Goal: Task Accomplishment & Management: Manage account settings

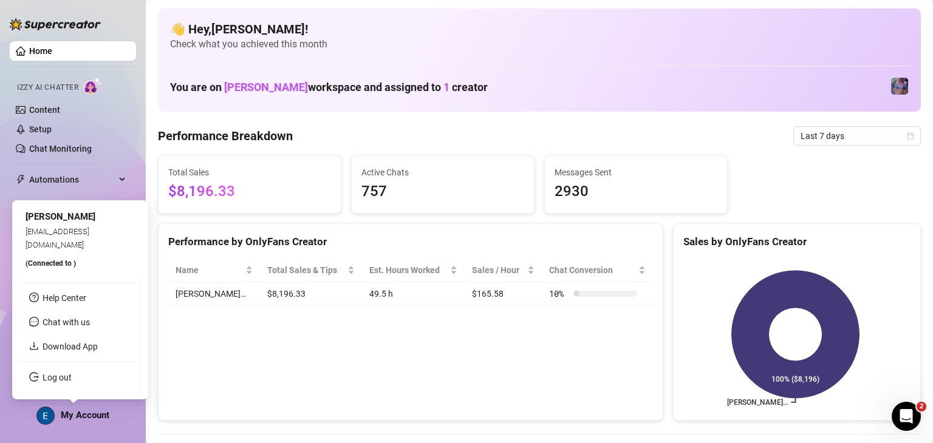
click at [69, 416] on span "My Account" at bounding box center [85, 415] width 49 height 11
click at [73, 387] on ul "Help Center Chat with us Download App Log out" at bounding box center [79, 334] width 121 height 115
click at [87, 367] on ul "Help Center Chat with us Download App Log out" at bounding box center [79, 334] width 121 height 115
click at [72, 378] on link "Log out" at bounding box center [57, 378] width 29 height 10
